Goal: Transaction & Acquisition: Download file/media

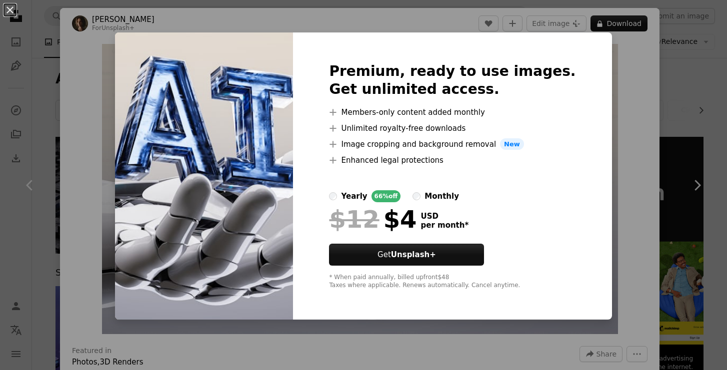
scroll to position [318, 0]
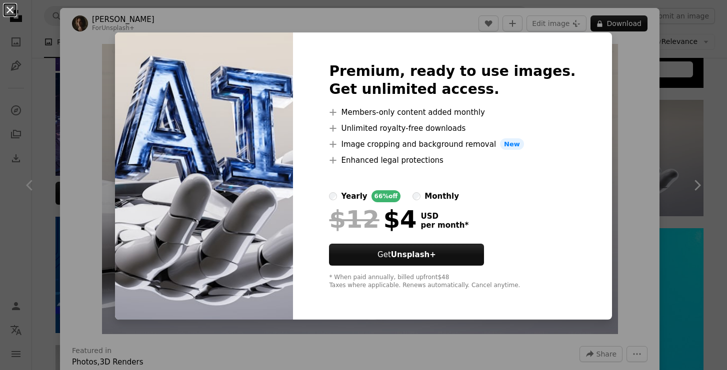
click at [9, 6] on button "An X shape" at bounding box center [10, 10] width 12 height 12
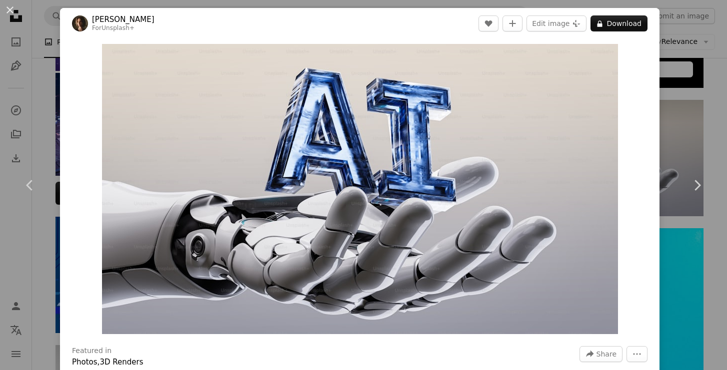
click at [9, 6] on button "An X shape" at bounding box center [10, 10] width 12 height 12
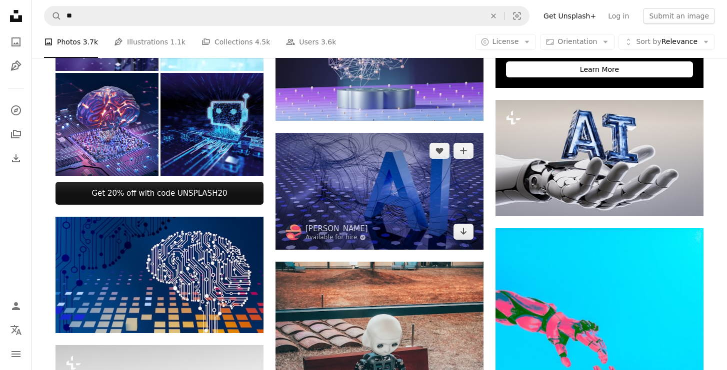
click at [395, 169] on img at bounding box center [379, 191] width 208 height 117
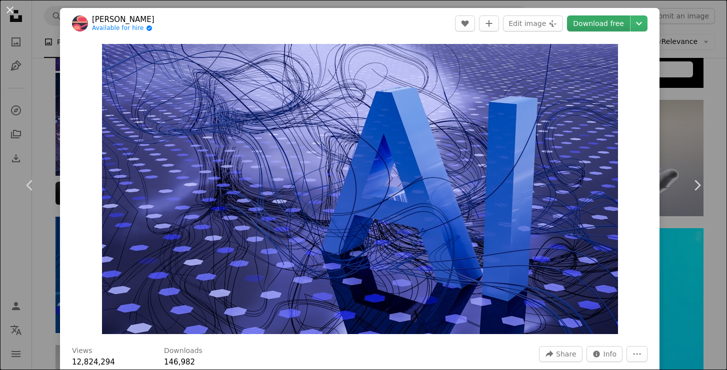
click at [602, 15] on link "Download free" at bounding box center [598, 23] width 63 height 16
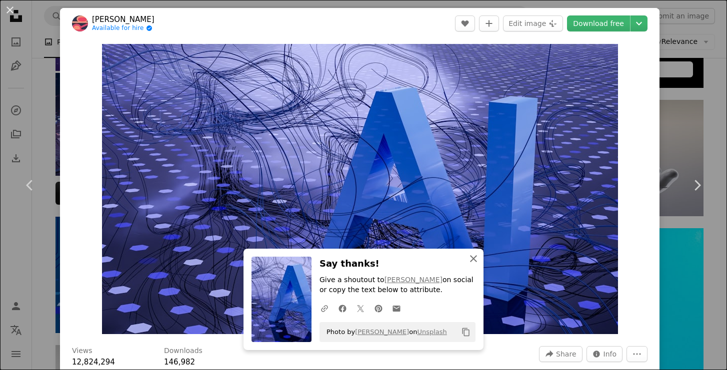
click at [473, 266] on button "An X shape Close" at bounding box center [473, 259] width 20 height 20
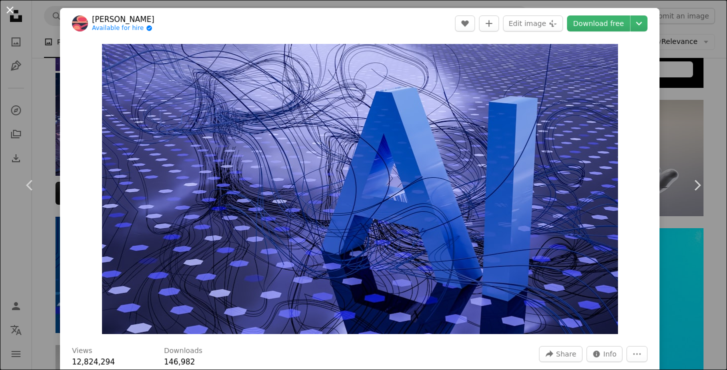
click at [9, 6] on button "An X shape" at bounding box center [10, 10] width 12 height 12
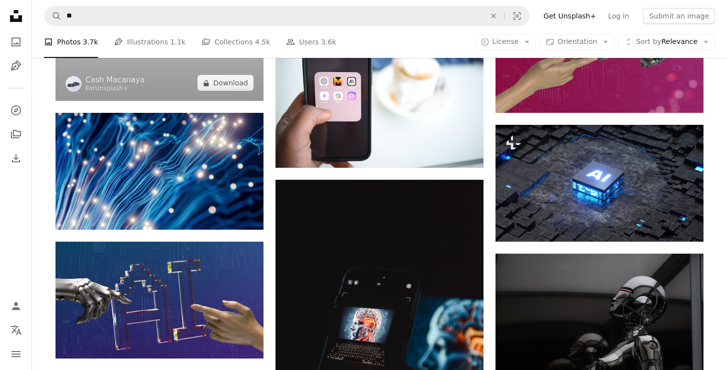
scroll to position [830, 0]
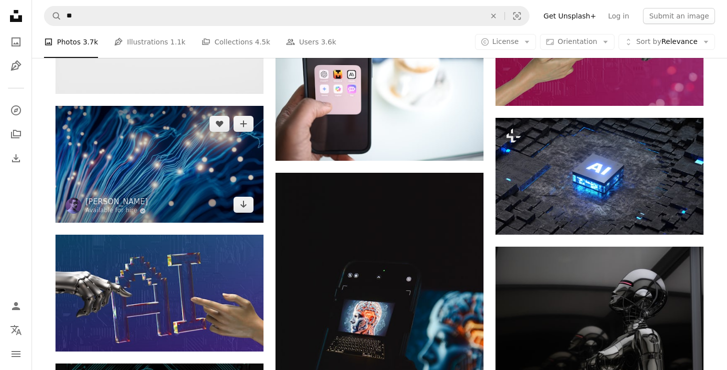
click at [147, 170] on img at bounding box center [159, 164] width 208 height 117
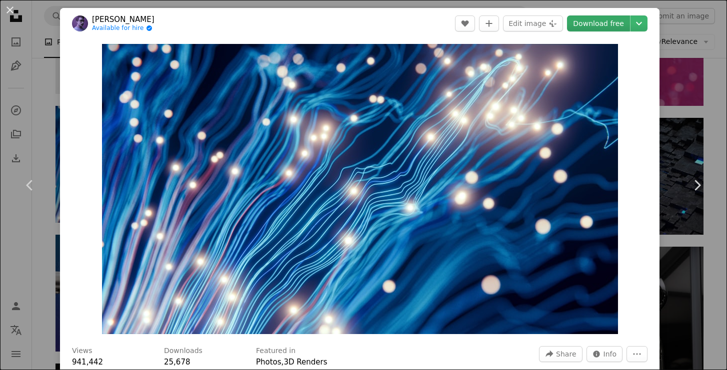
click at [608, 26] on link "Download free" at bounding box center [598, 23] width 63 height 16
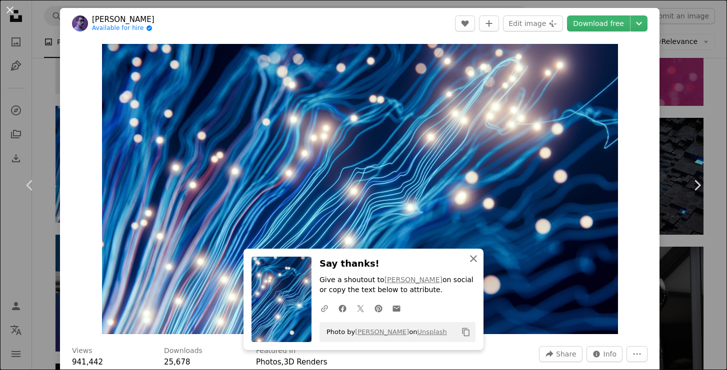
click at [469, 258] on icon "An X shape" at bounding box center [473, 259] width 12 height 12
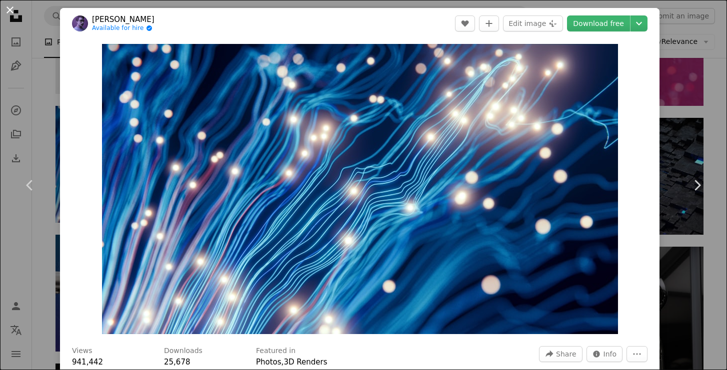
click at [5, 12] on button "An X shape" at bounding box center [10, 10] width 12 height 12
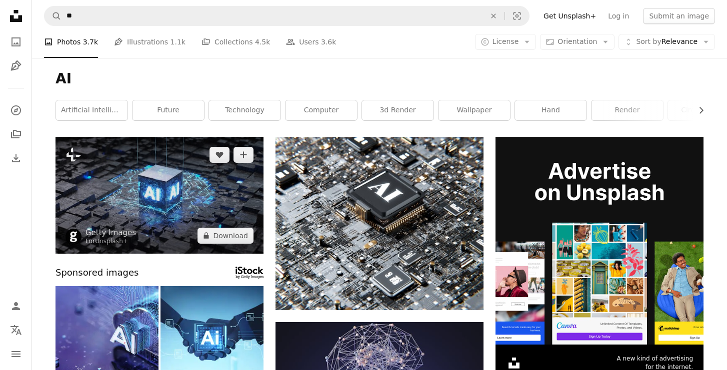
click at [143, 186] on img at bounding box center [159, 195] width 208 height 117
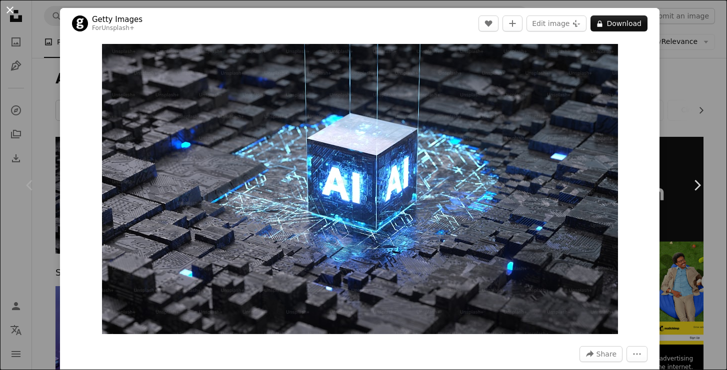
click at [9, 12] on button "An X shape" at bounding box center [10, 10] width 12 height 12
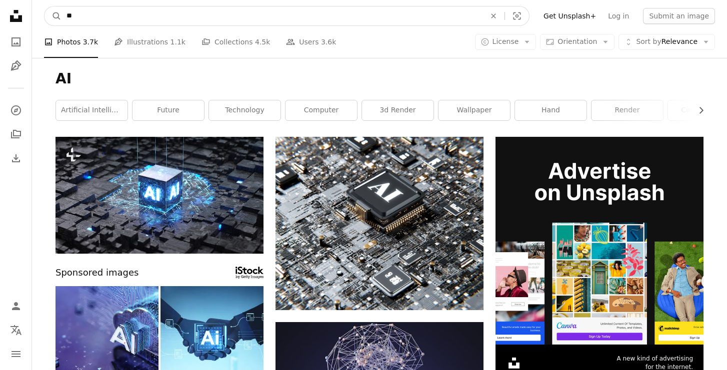
click at [151, 19] on input "**" at bounding box center [271, 15] width 421 height 19
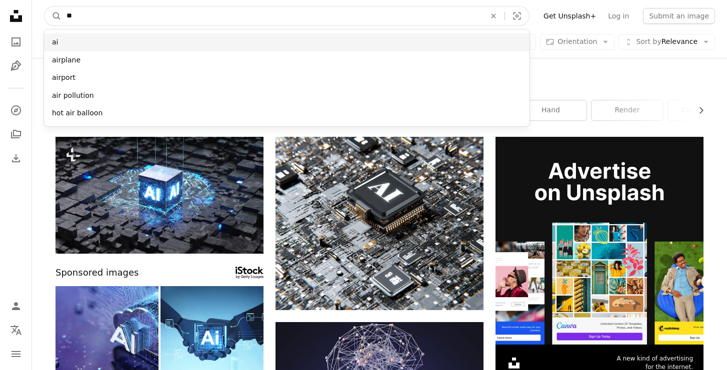
type input "*"
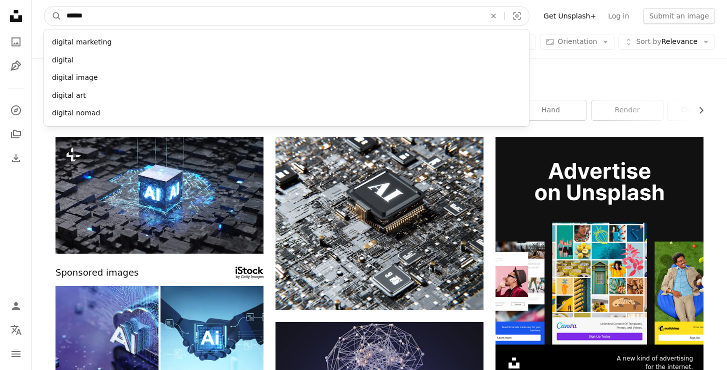
type input "*******"
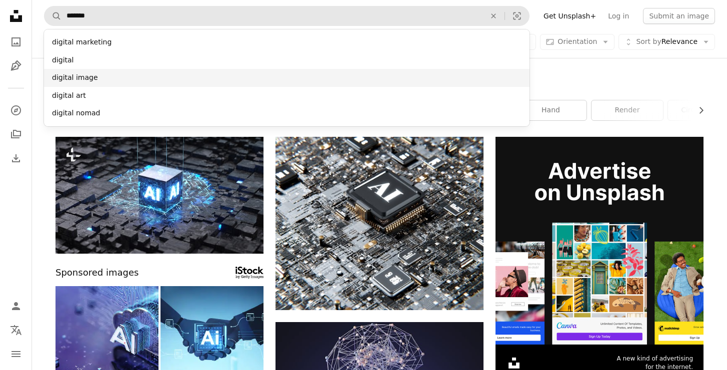
click at [117, 85] on div "digital image" at bounding box center [286, 78] width 485 height 18
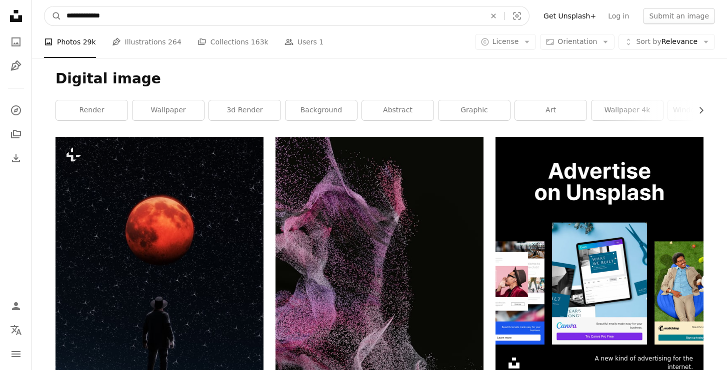
click at [221, 17] on input "**********" at bounding box center [271, 15] width 421 height 19
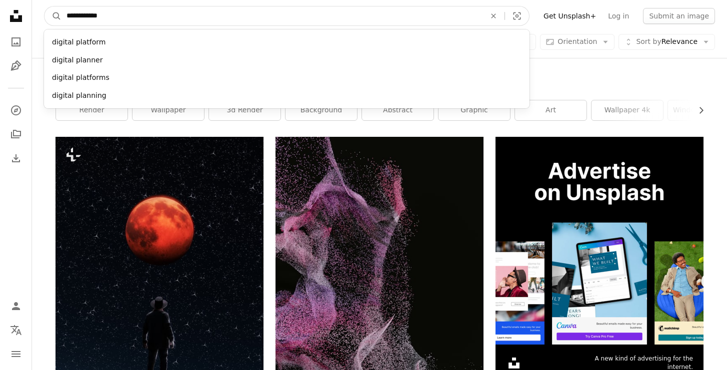
type input "**********"
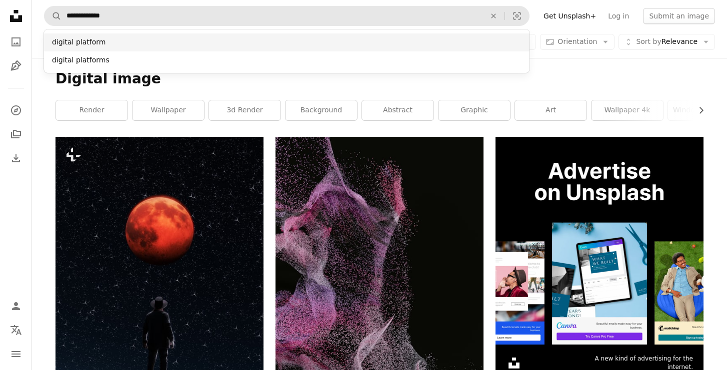
click at [159, 45] on div "digital platform" at bounding box center [286, 42] width 485 height 18
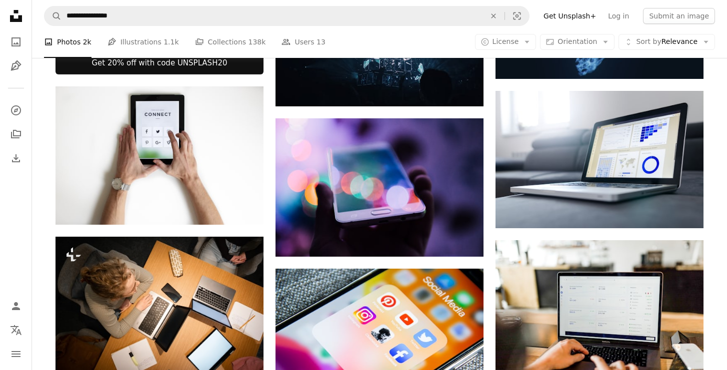
scroll to position [491, 0]
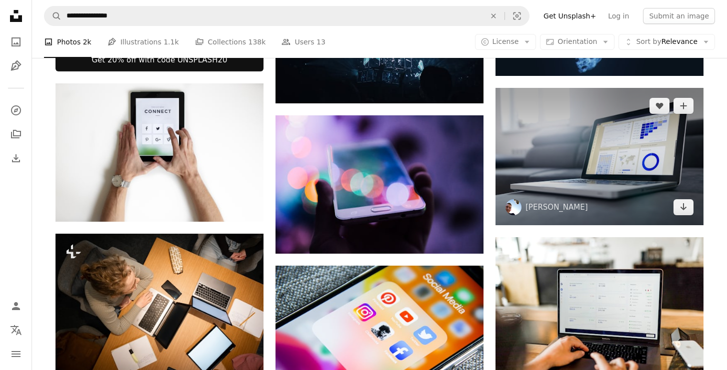
click at [555, 152] on img at bounding box center [599, 156] width 208 height 137
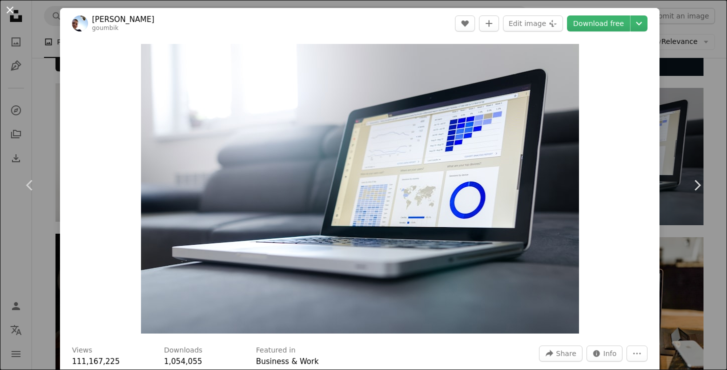
click at [8, 11] on button "An X shape" at bounding box center [10, 10] width 12 height 12
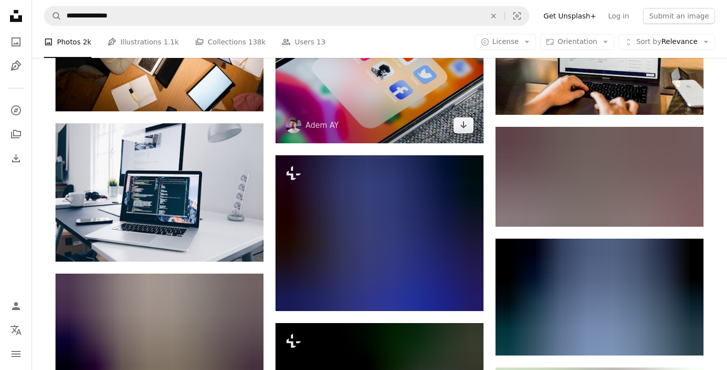
scroll to position [755, 0]
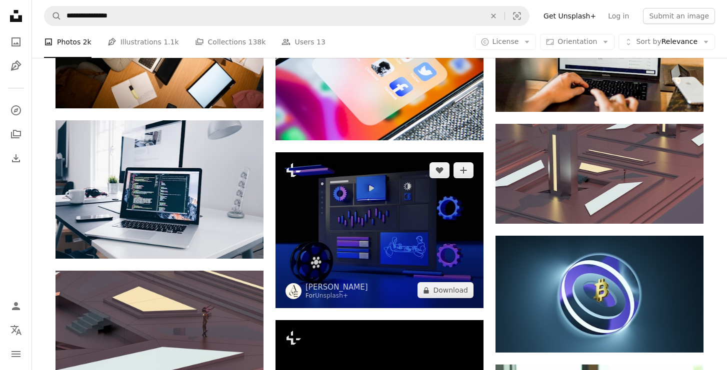
click at [428, 208] on img at bounding box center [379, 230] width 208 height 156
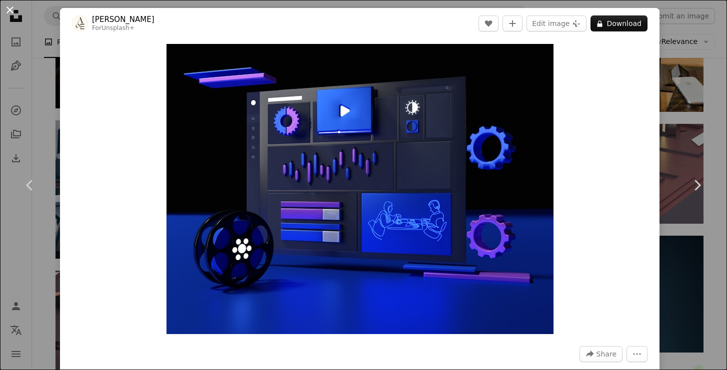
click at [12, 7] on button "An X shape" at bounding box center [10, 10] width 12 height 12
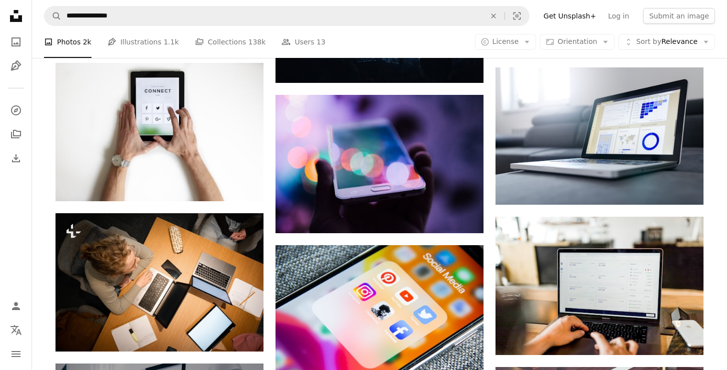
scroll to position [485, 0]
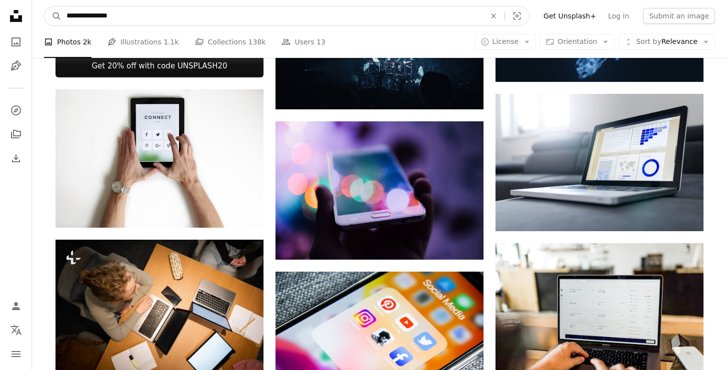
click at [132, 18] on input "**********" at bounding box center [271, 15] width 421 height 19
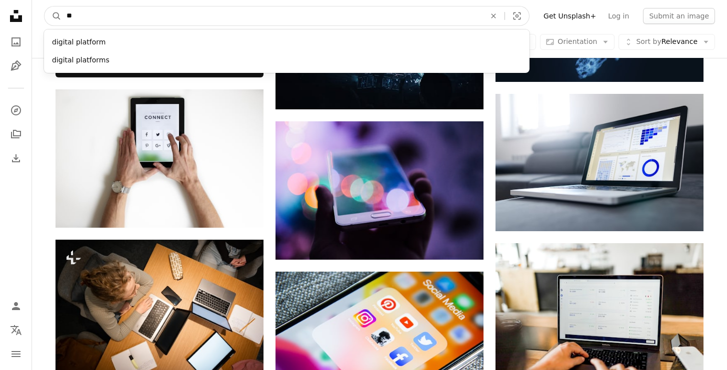
type input "*"
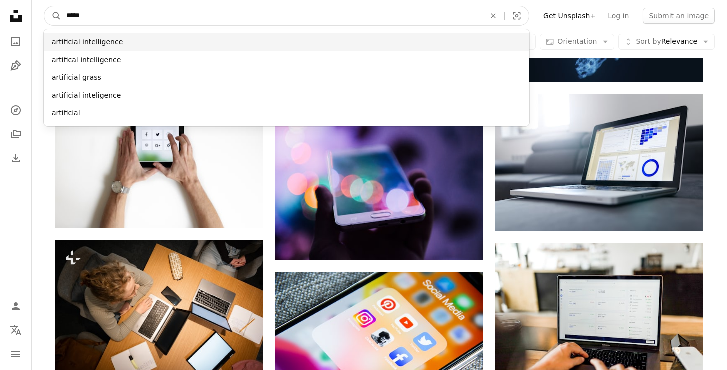
type input "*****"
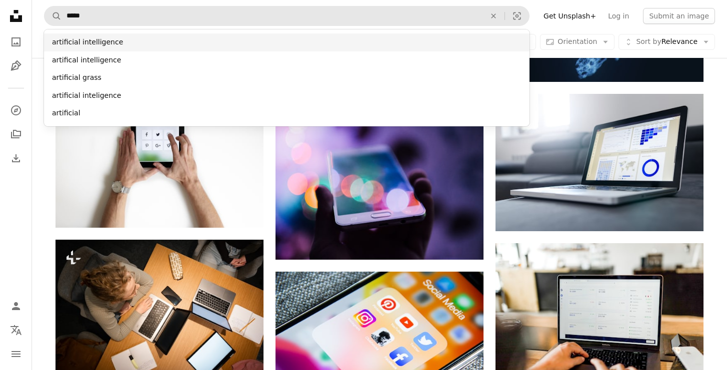
click at [91, 47] on div "artificial intelligence" at bounding box center [286, 42] width 485 height 18
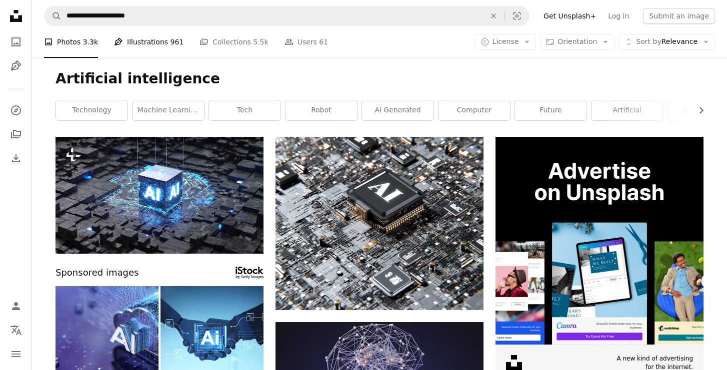
click at [156, 43] on link "Pen Tool Illustrations 961" at bounding box center [148, 42] width 69 height 32
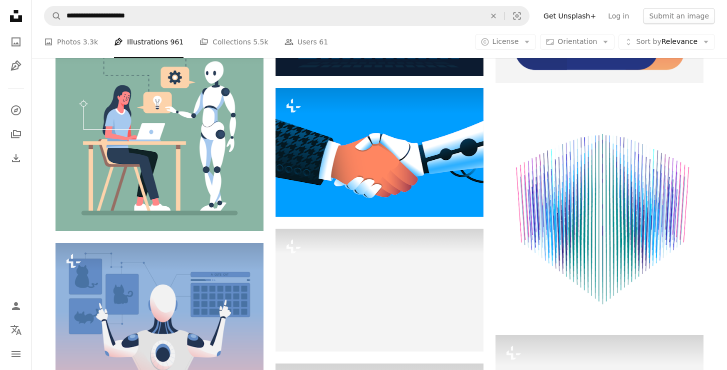
scroll to position [553, 0]
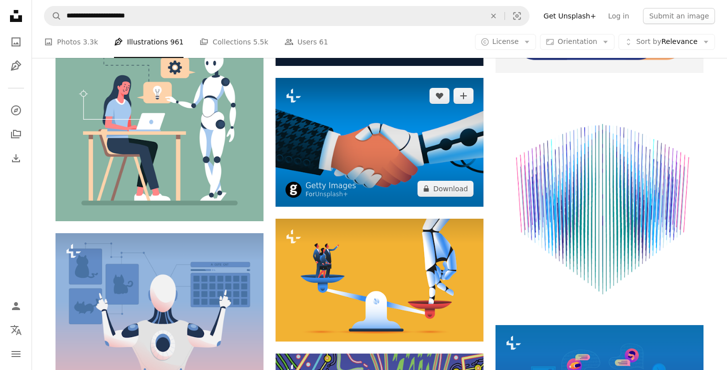
click at [360, 119] on img at bounding box center [379, 142] width 208 height 129
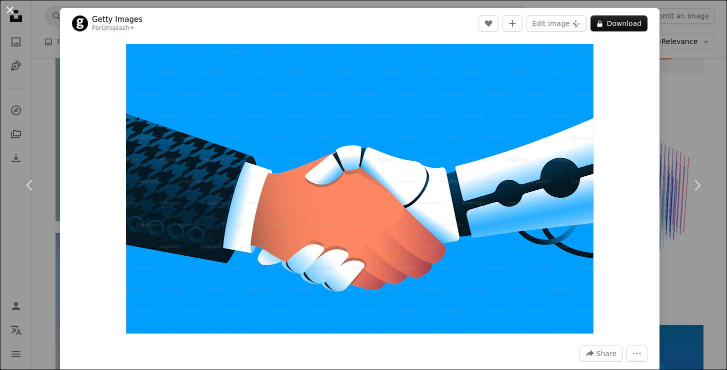
click at [10, 11] on button "An X shape" at bounding box center [10, 10] width 12 height 12
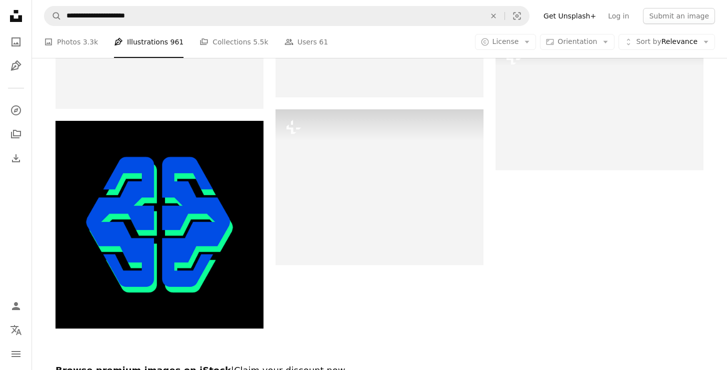
scroll to position [1344, 0]
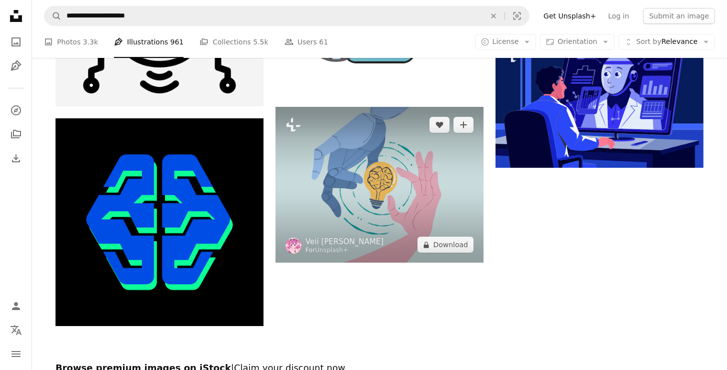
click at [381, 128] on img at bounding box center [379, 185] width 208 height 156
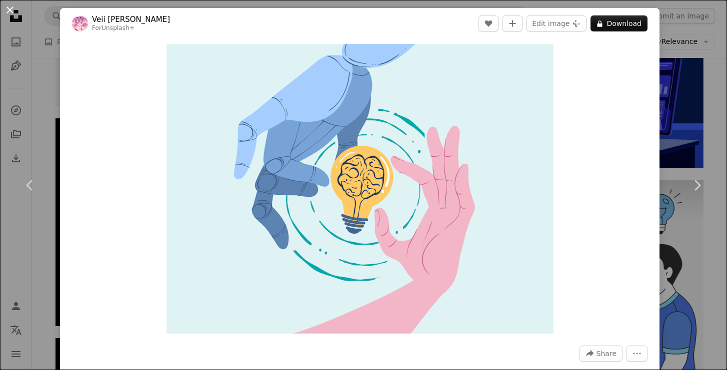
click at [6, 10] on button "An X shape" at bounding box center [10, 10] width 12 height 12
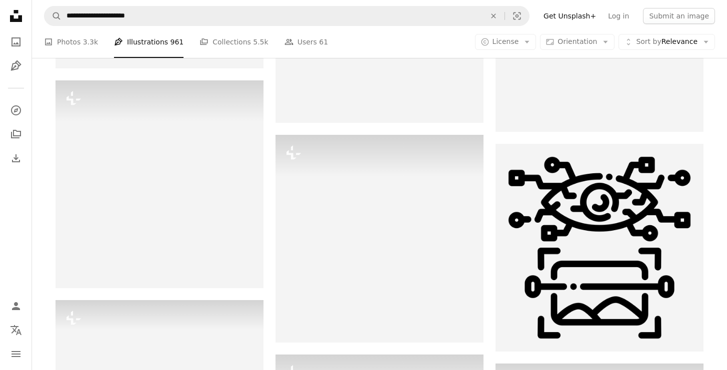
scroll to position [2106, 0]
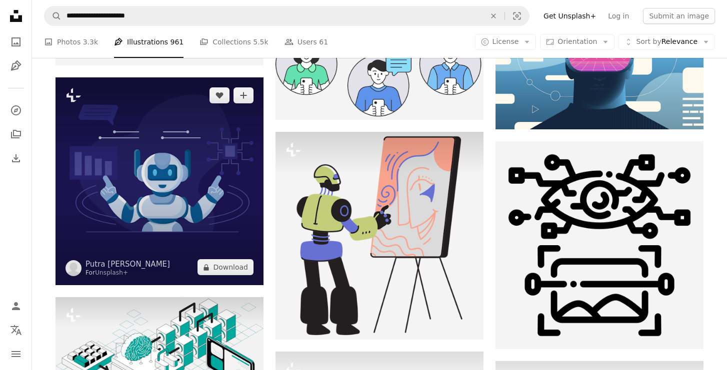
click at [191, 194] on img at bounding box center [159, 181] width 208 height 208
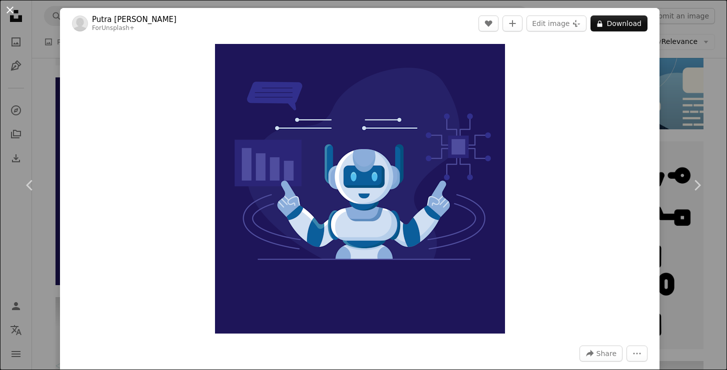
click at [12, 8] on button "An X shape" at bounding box center [10, 10] width 12 height 12
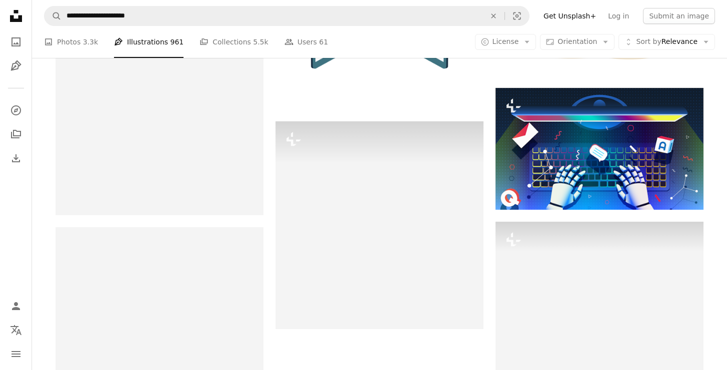
scroll to position [2558, 0]
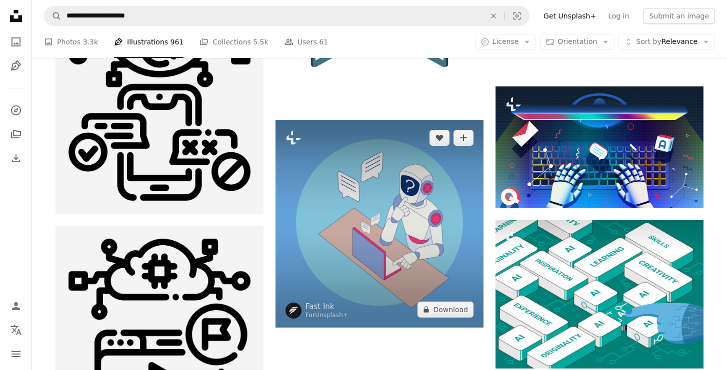
click at [353, 204] on img at bounding box center [379, 224] width 208 height 208
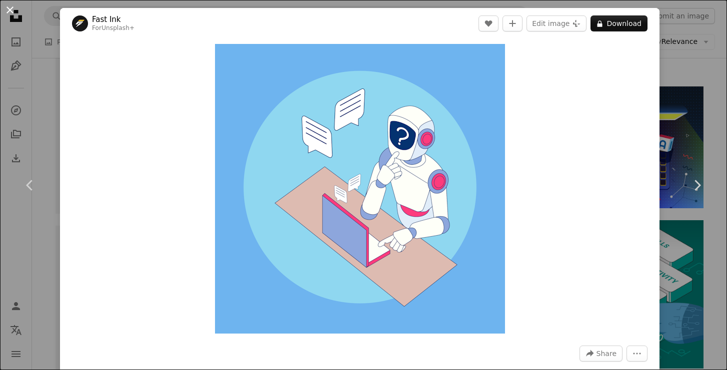
click at [9, 8] on button "An X shape" at bounding box center [10, 10] width 12 height 12
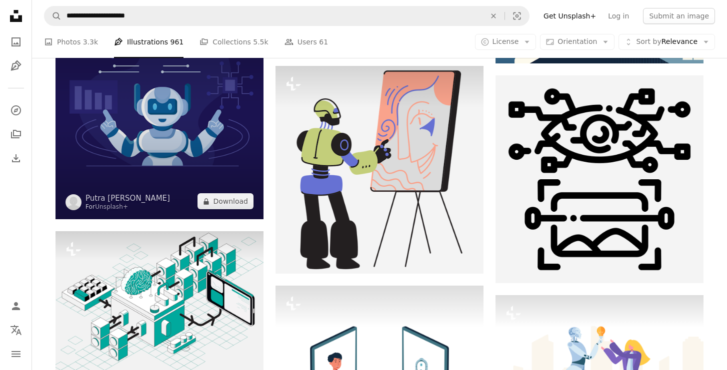
scroll to position [2136, 0]
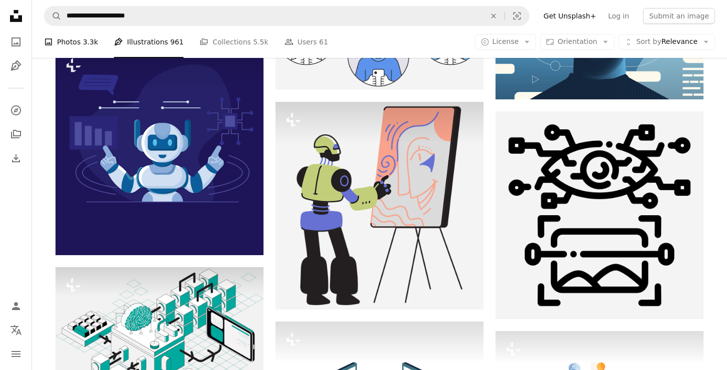
click at [62, 39] on link "A photo Photos 3.3k" at bounding box center [71, 42] width 54 height 32
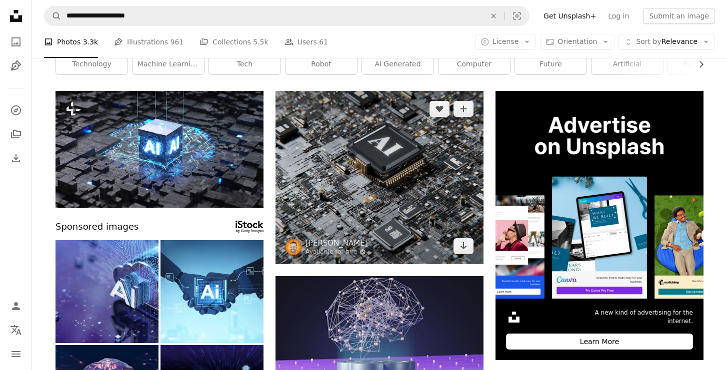
scroll to position [47, 0]
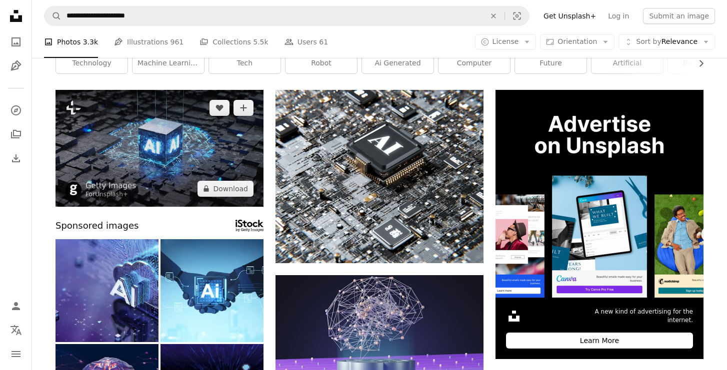
click at [183, 193] on img at bounding box center [159, 148] width 208 height 117
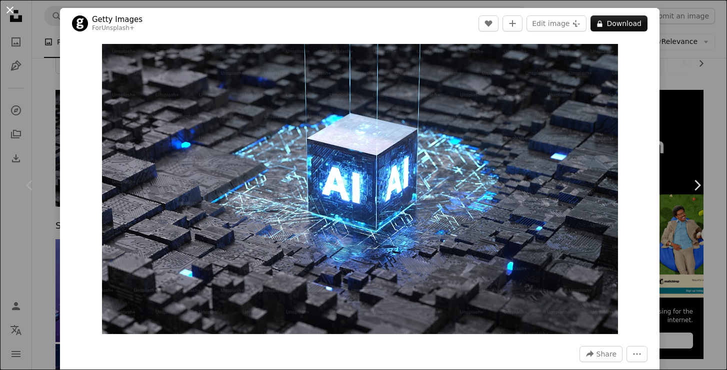
click at [10, 10] on button "An X shape" at bounding box center [10, 10] width 12 height 12
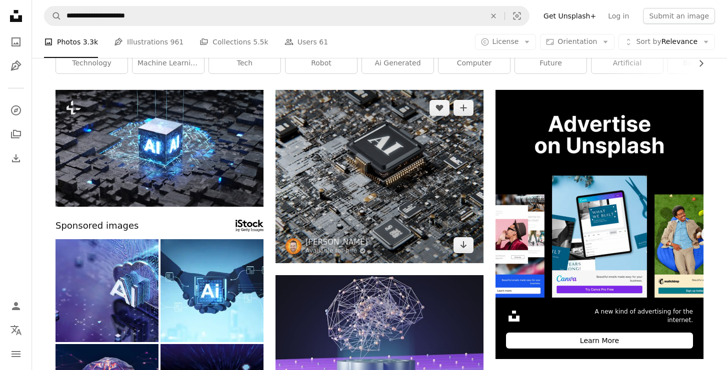
click at [319, 171] on img at bounding box center [379, 176] width 208 height 173
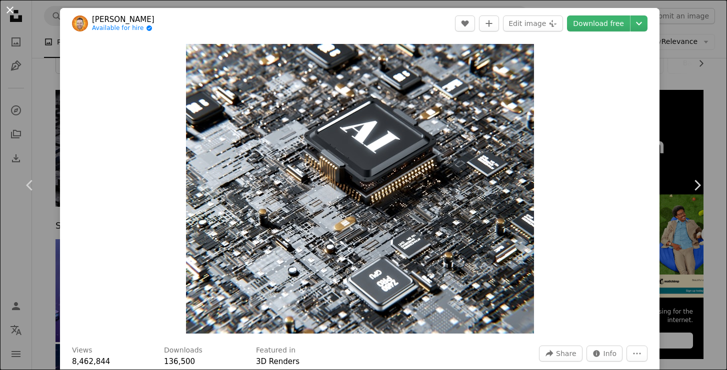
click at [10, 4] on button "An X shape" at bounding box center [10, 10] width 12 height 12
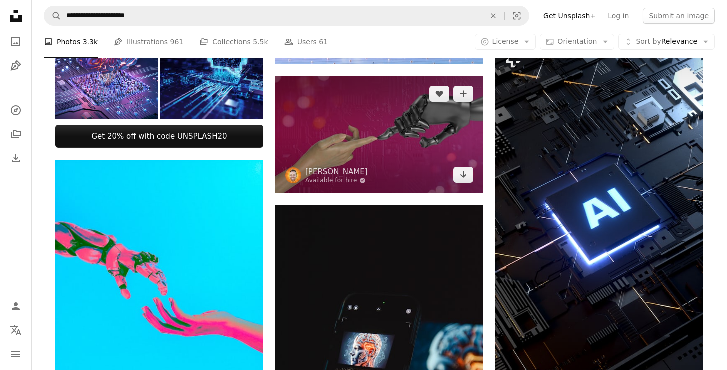
scroll to position [374, 0]
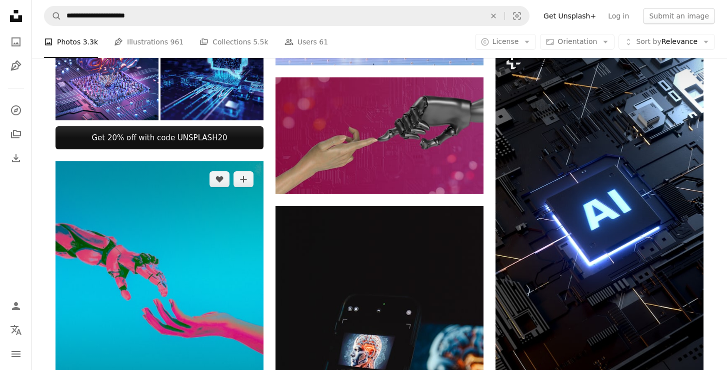
click at [231, 247] on img at bounding box center [159, 291] width 208 height 260
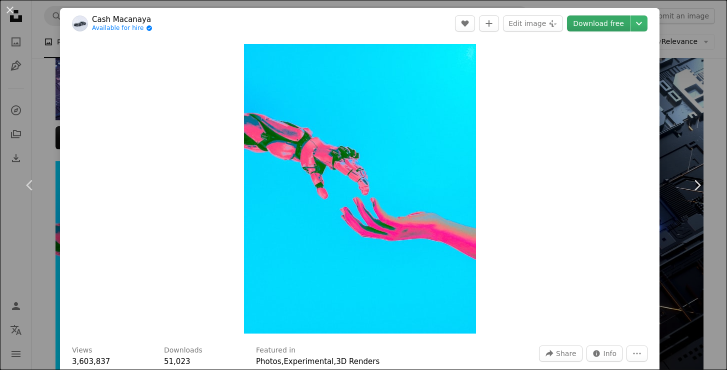
click at [601, 21] on link "Download free" at bounding box center [598, 23] width 63 height 16
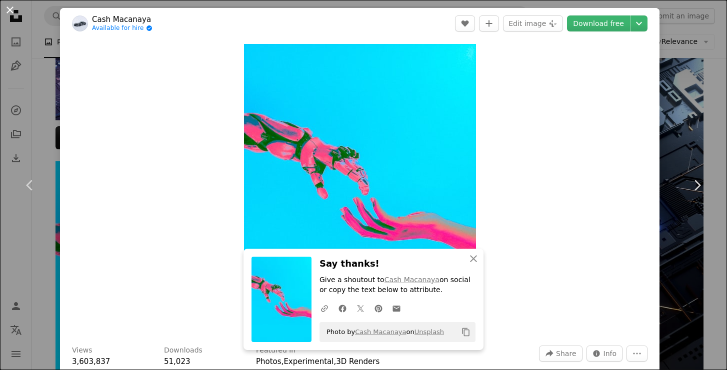
click at [14, 13] on button "An X shape" at bounding box center [10, 10] width 12 height 12
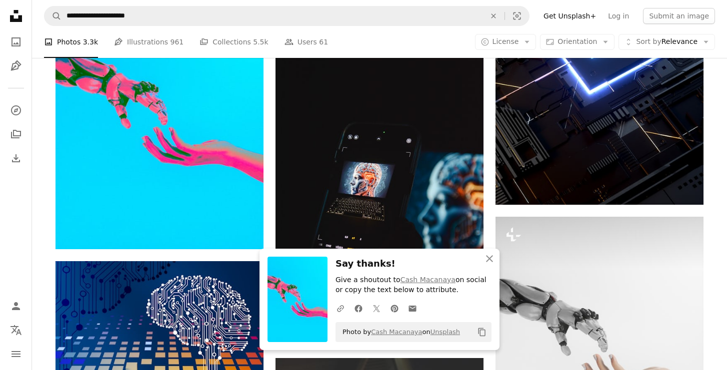
scroll to position [564, 0]
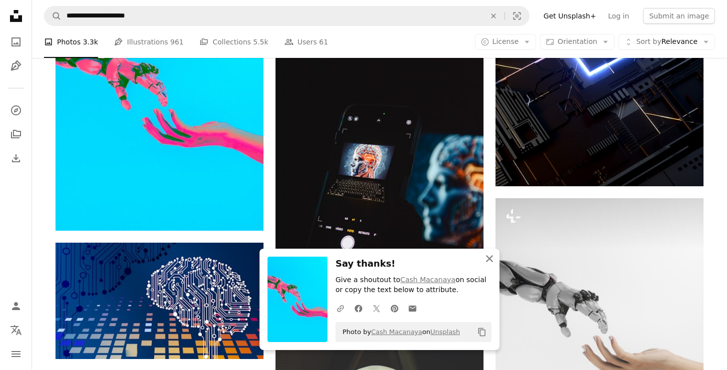
click at [487, 258] on icon "An X shape" at bounding box center [489, 259] width 12 height 12
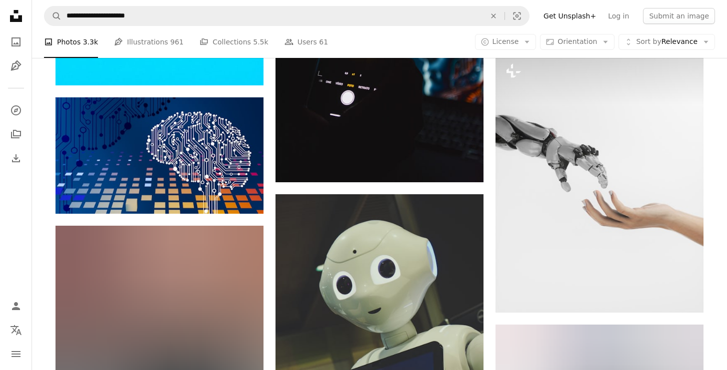
scroll to position [705, 0]
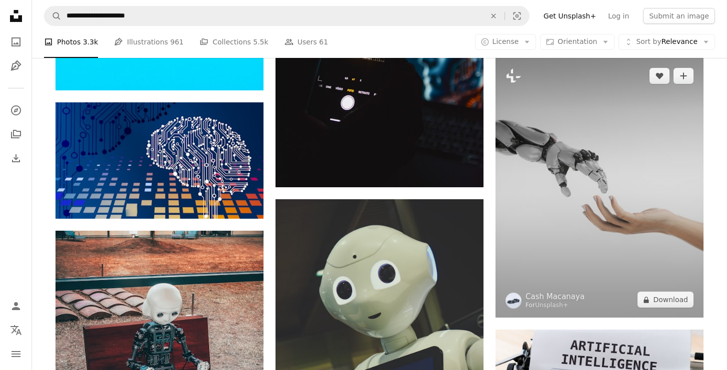
click at [558, 200] on img at bounding box center [599, 188] width 208 height 260
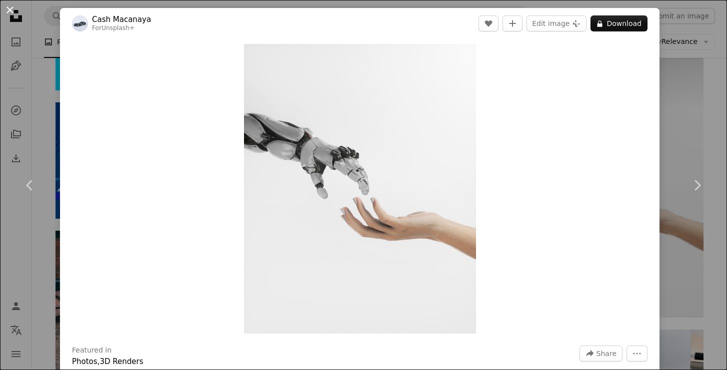
click at [11, 10] on button "An X shape" at bounding box center [10, 10] width 12 height 12
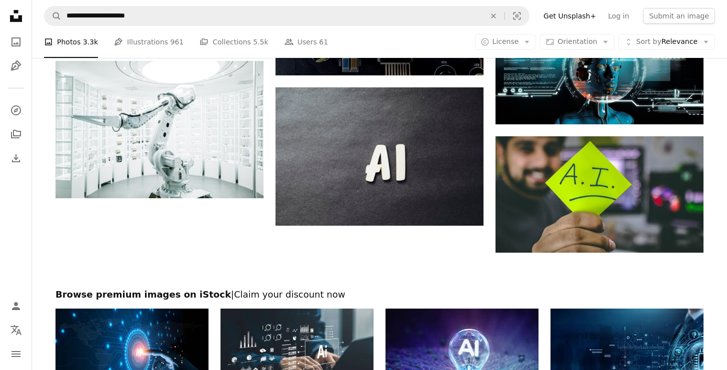
scroll to position [1453, 0]
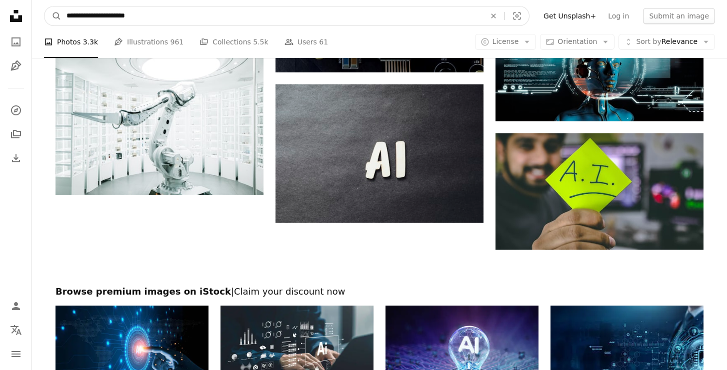
click at [177, 22] on input "**********" at bounding box center [271, 15] width 421 height 19
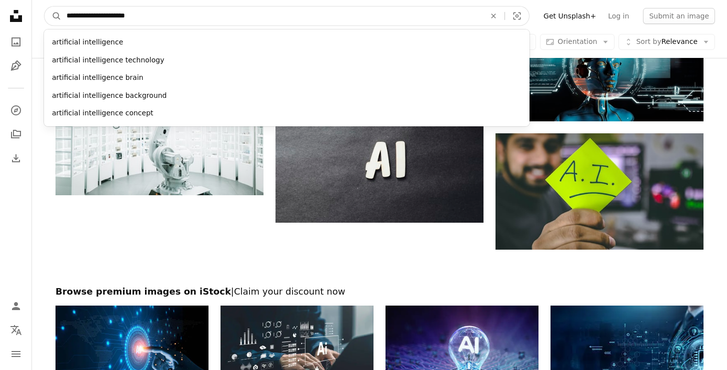
drag, startPoint x: 177, startPoint y: 22, endPoint x: 37, endPoint y: 19, distance: 140.0
click at [37, 19] on nav "**********" at bounding box center [379, 16] width 695 height 32
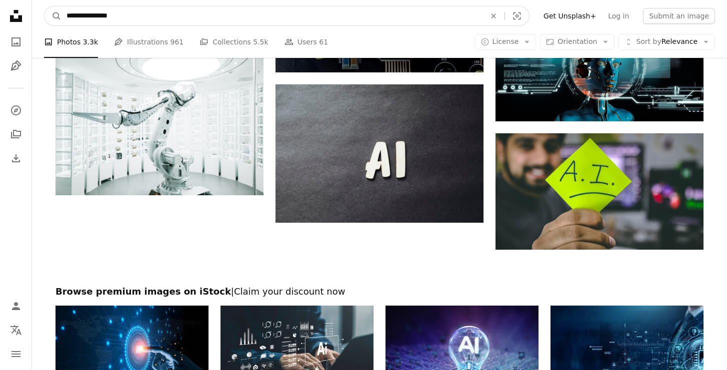
type input "**********"
click button "A magnifying glass" at bounding box center [52, 15] width 17 height 19
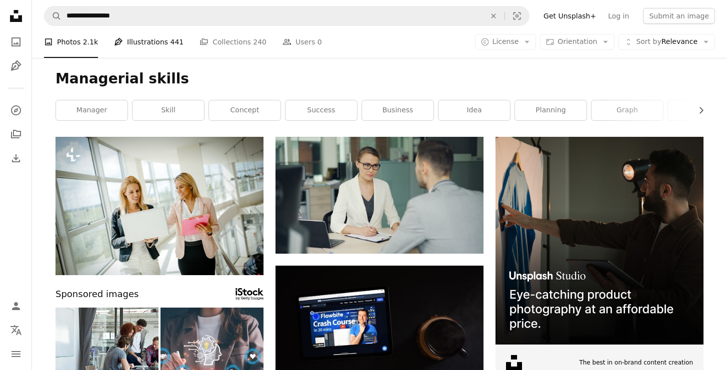
click at [135, 42] on link "Pen Tool Illustrations 441" at bounding box center [148, 42] width 69 height 32
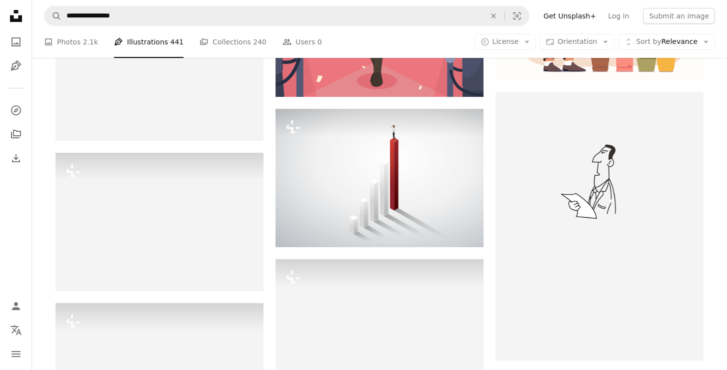
scroll to position [755, 0]
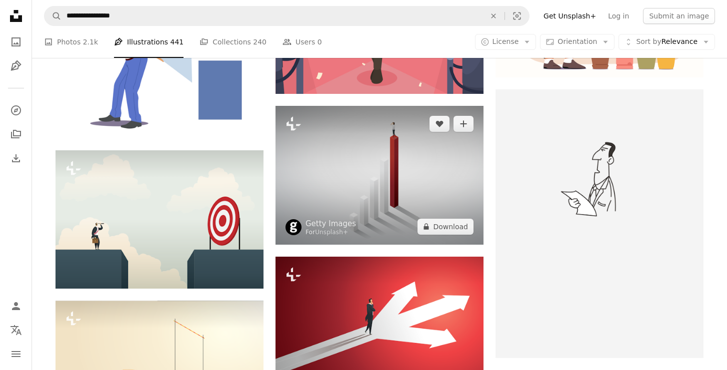
click at [403, 153] on img at bounding box center [379, 175] width 208 height 138
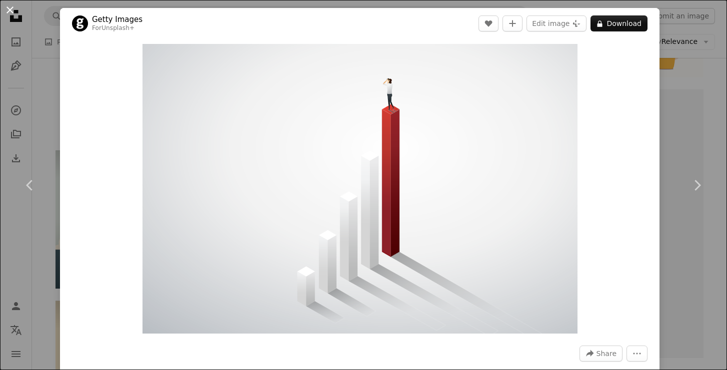
click at [8, 12] on button "An X shape" at bounding box center [10, 10] width 12 height 12
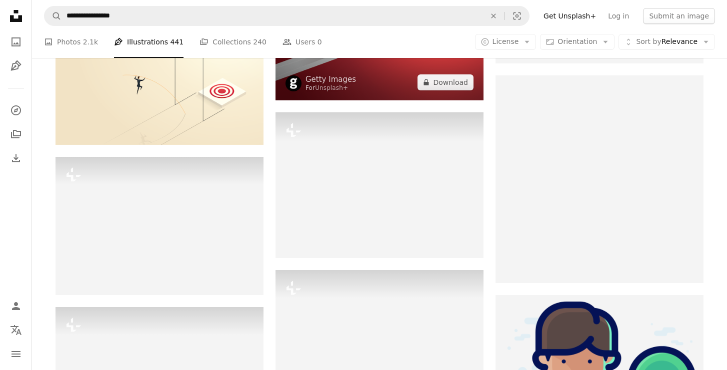
scroll to position [1051, 0]
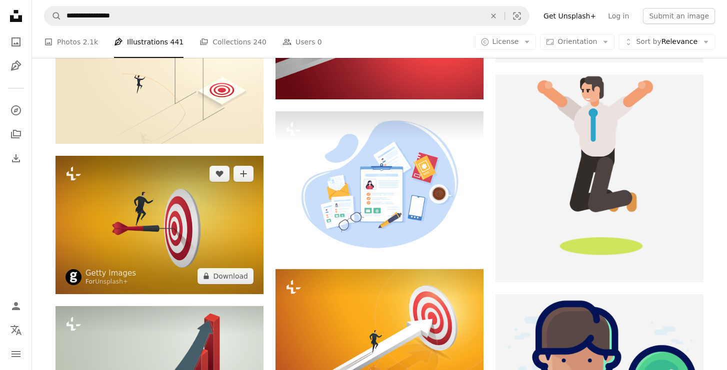
click at [186, 251] on img at bounding box center [159, 225] width 208 height 138
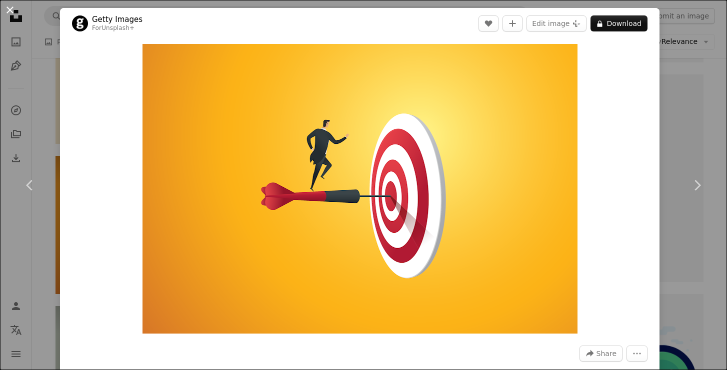
click at [13, 11] on button "An X shape" at bounding box center [10, 10] width 12 height 12
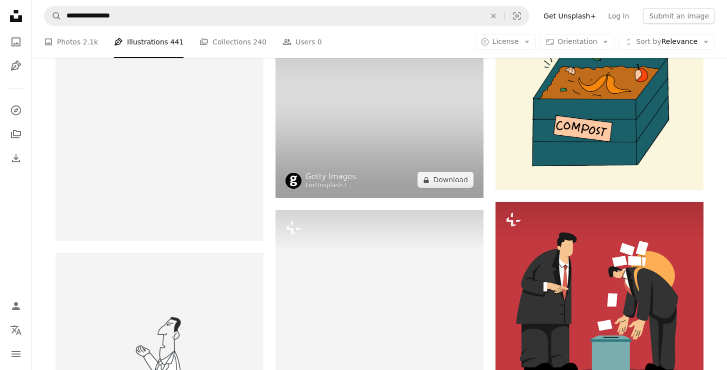
scroll to position [1810, 0]
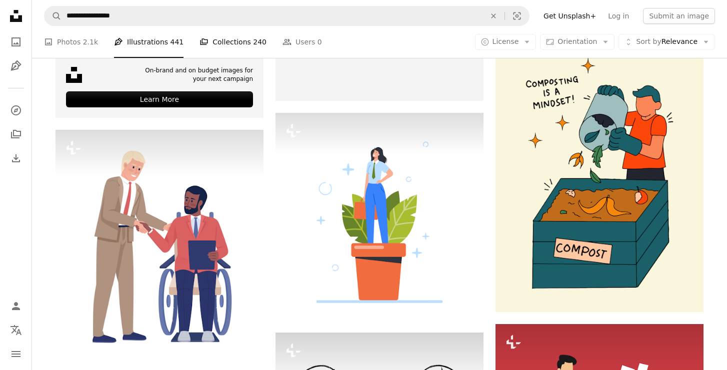
click at [213, 39] on link "A stack of folders Collections 240" at bounding box center [232, 42] width 67 height 32
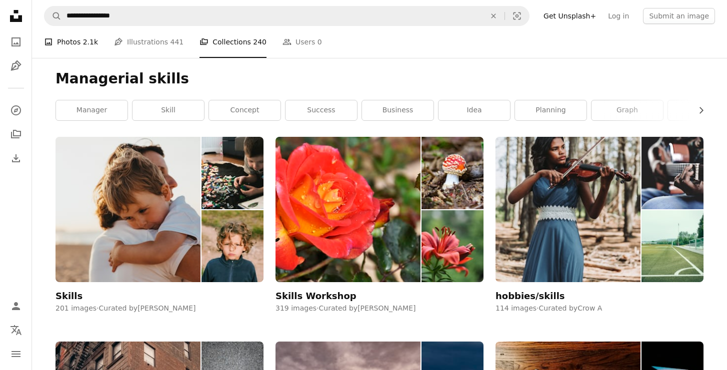
click at [57, 42] on link "A photo Photos 2.1k" at bounding box center [71, 42] width 54 height 32
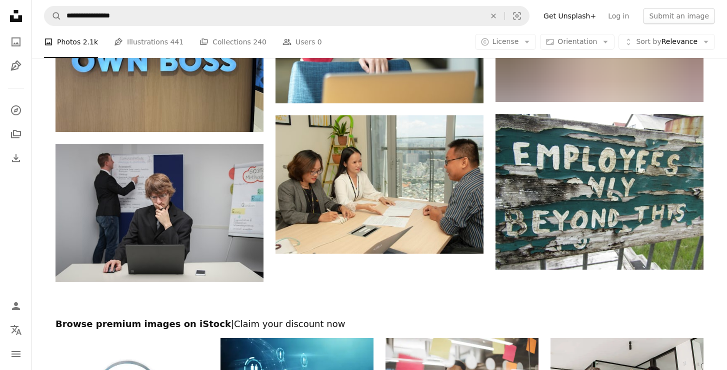
scroll to position [1182, 0]
